Goal: Find specific page/section: Find specific page/section

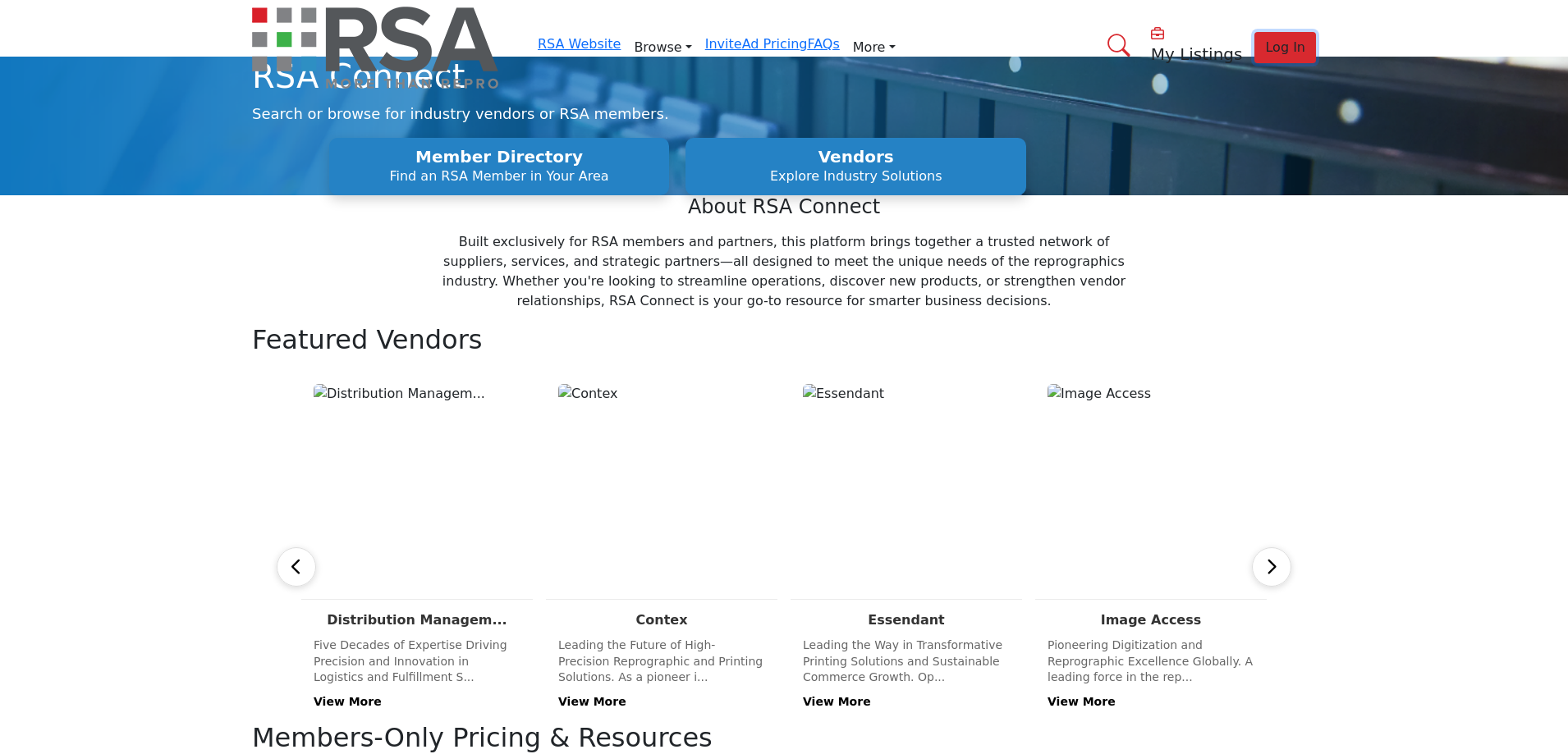
click at [1265, 39] on span "Log In" at bounding box center [1285, 47] width 40 height 16
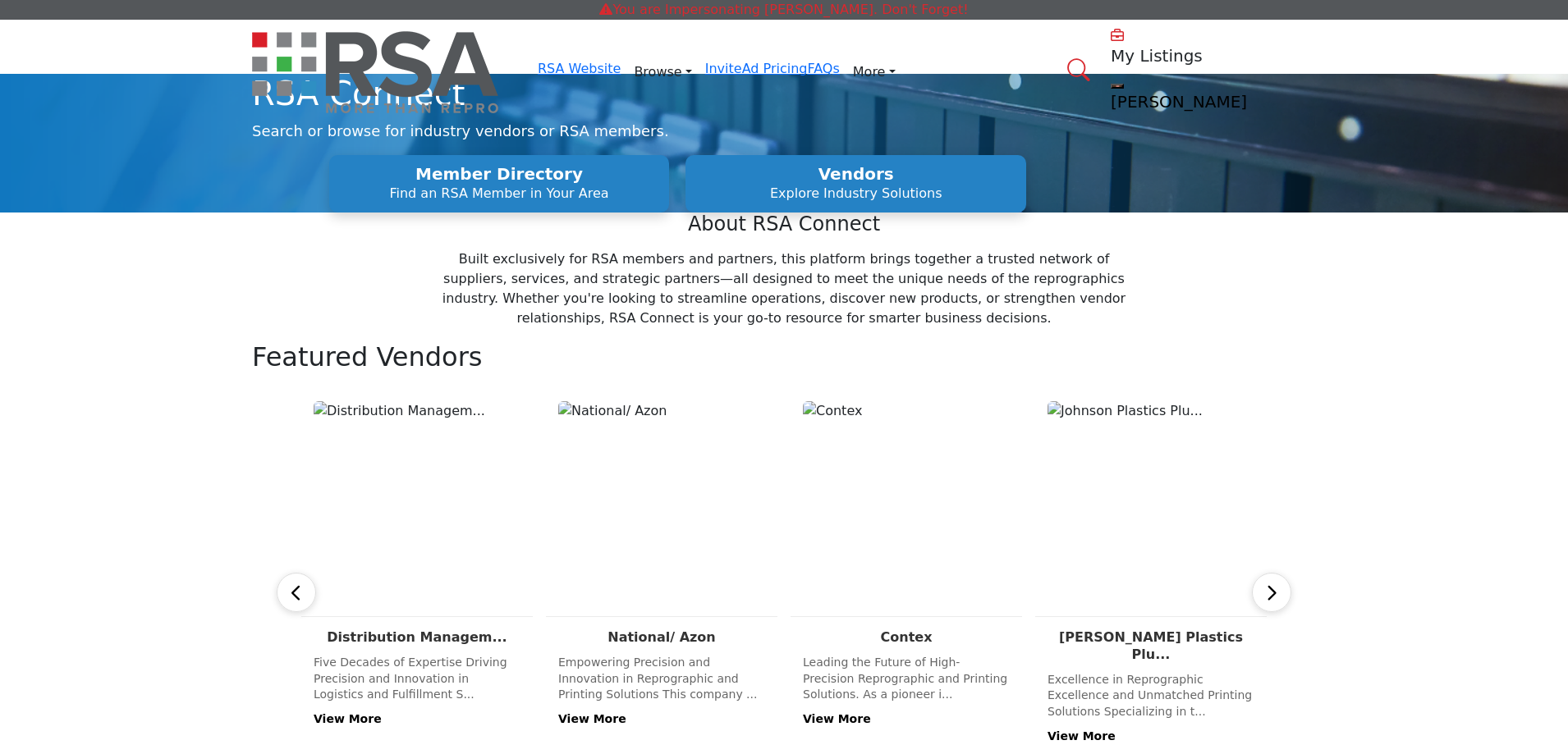
click at [1122, 84] on profile-featured-61b70f58-949d-4770-9b11-c93f5910a646 "Show hide supplier dropdown" at bounding box center [1117, 86] width 13 height 5
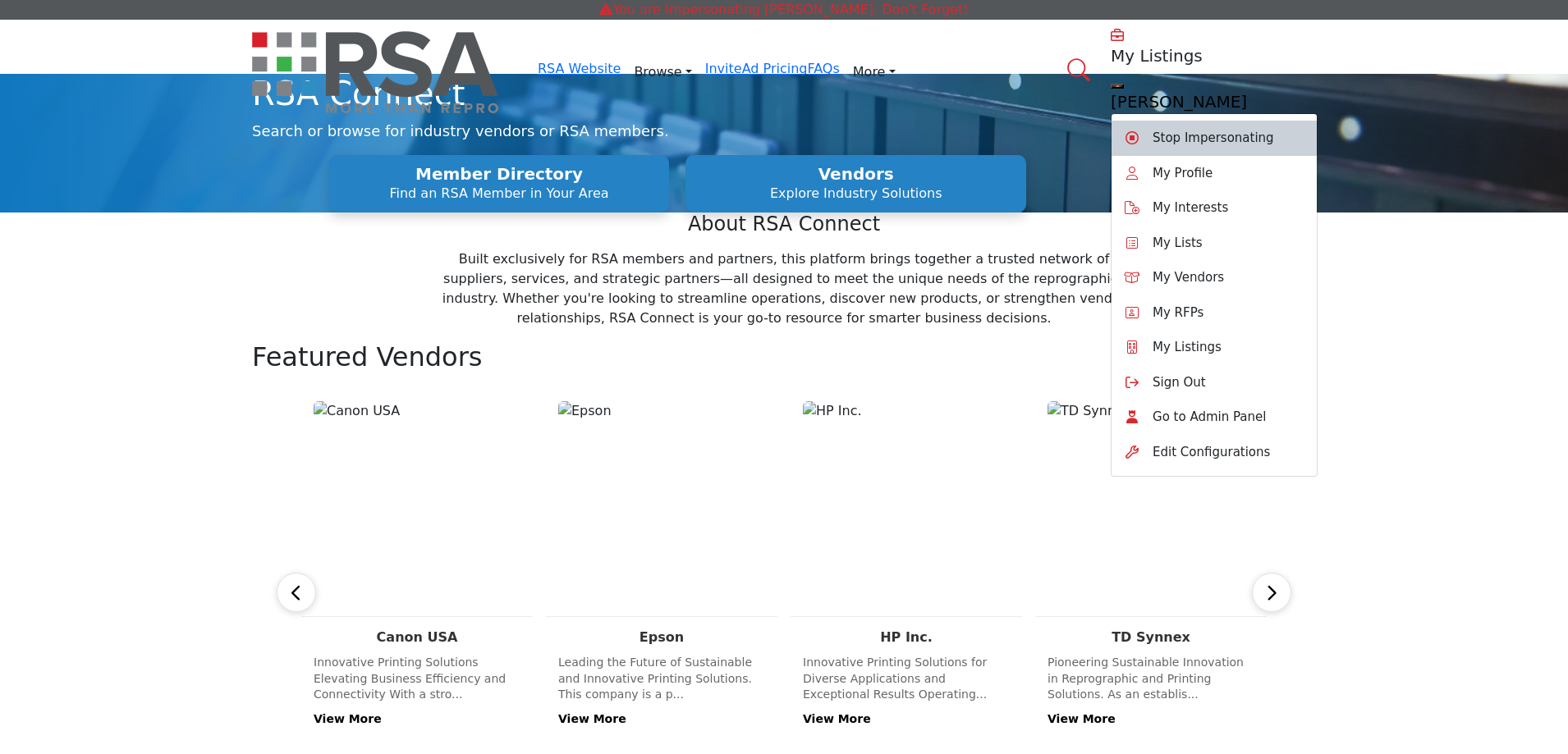
click at [1194, 129] on span "Stop Impersonating" at bounding box center [1213, 138] width 121 height 19
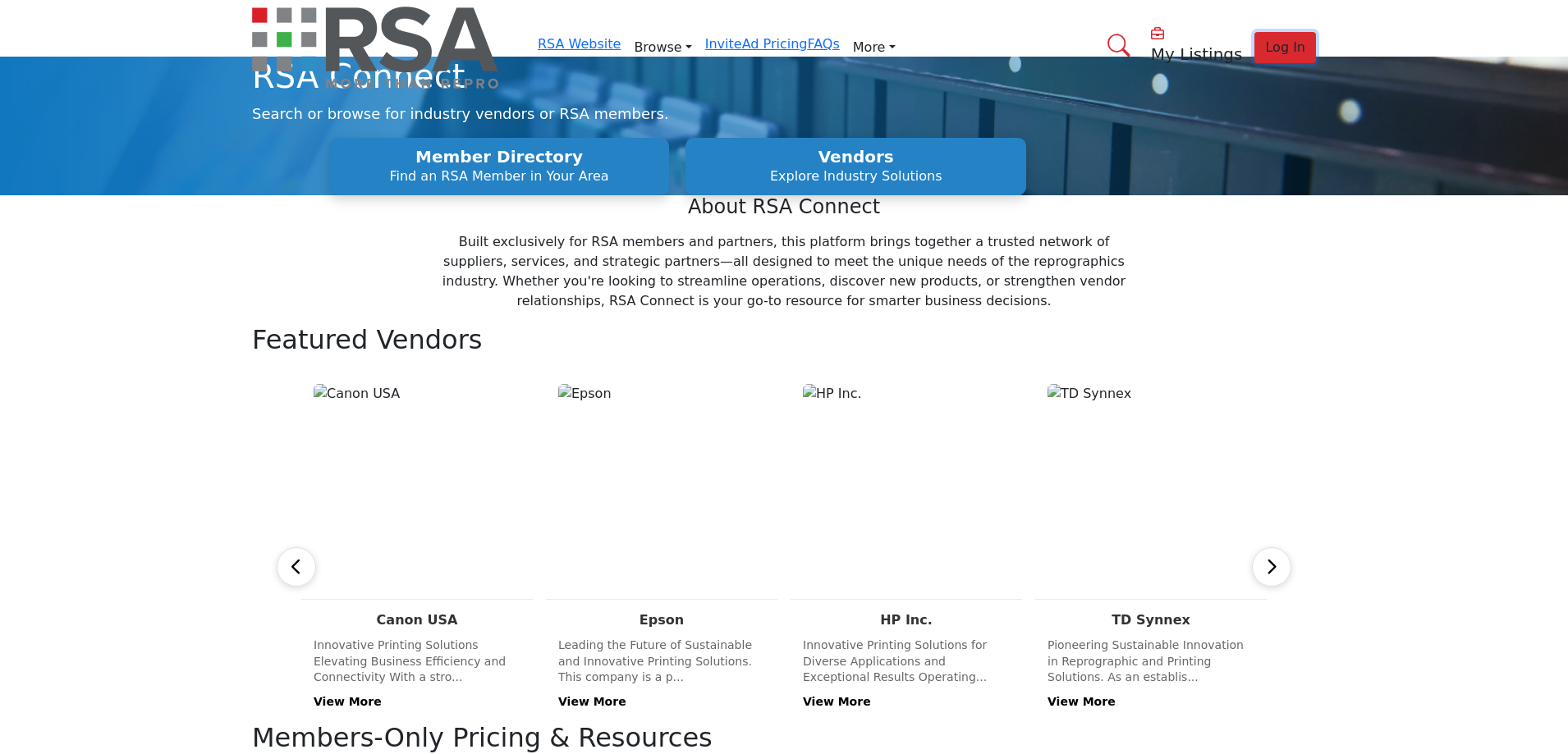
click at [1254, 32] on button "Log In" at bounding box center [1285, 48] width 62 height 31
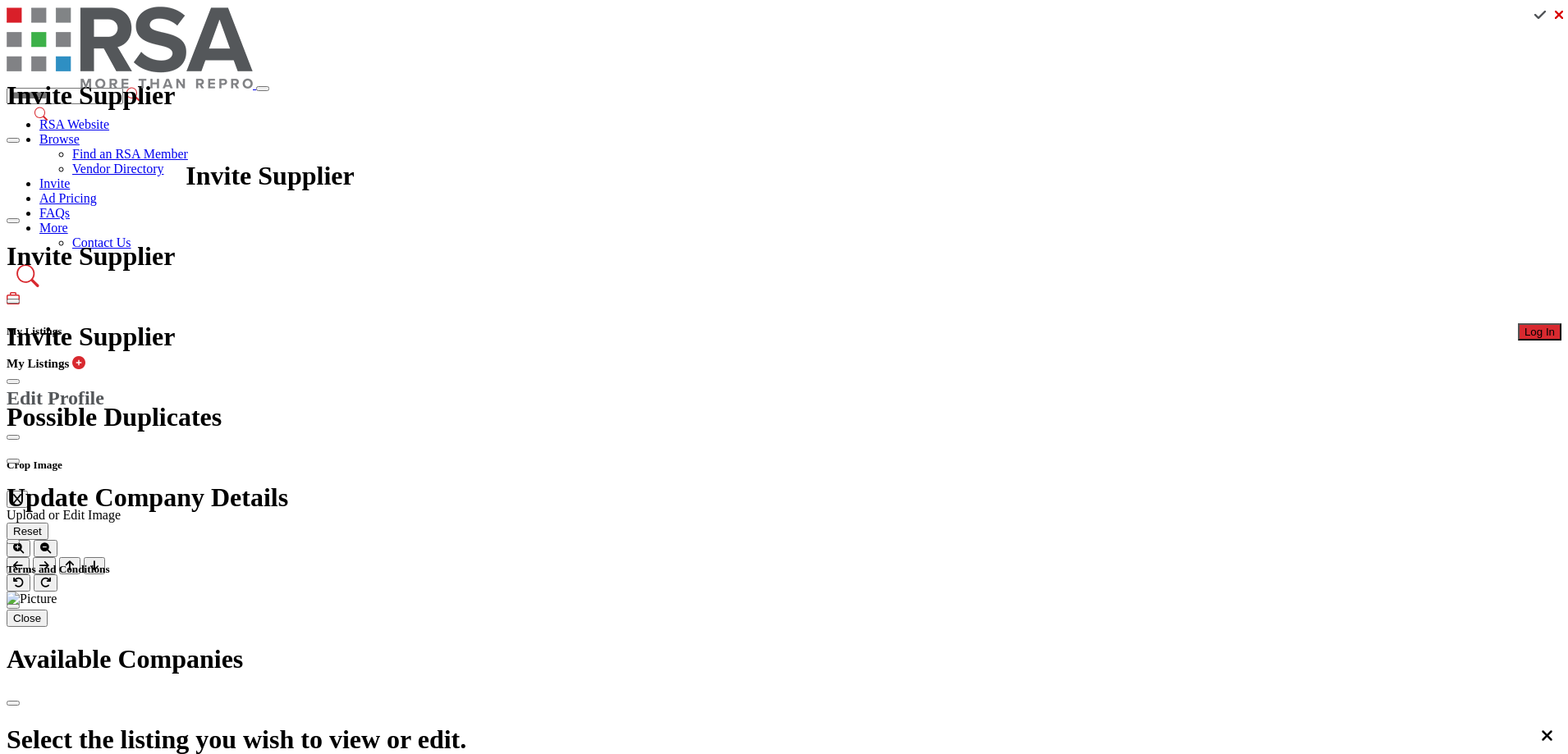
click at [1524, 326] on span "Log In" at bounding box center [1539, 332] width 30 height 12
